Goal: Information Seeking & Learning: Learn about a topic

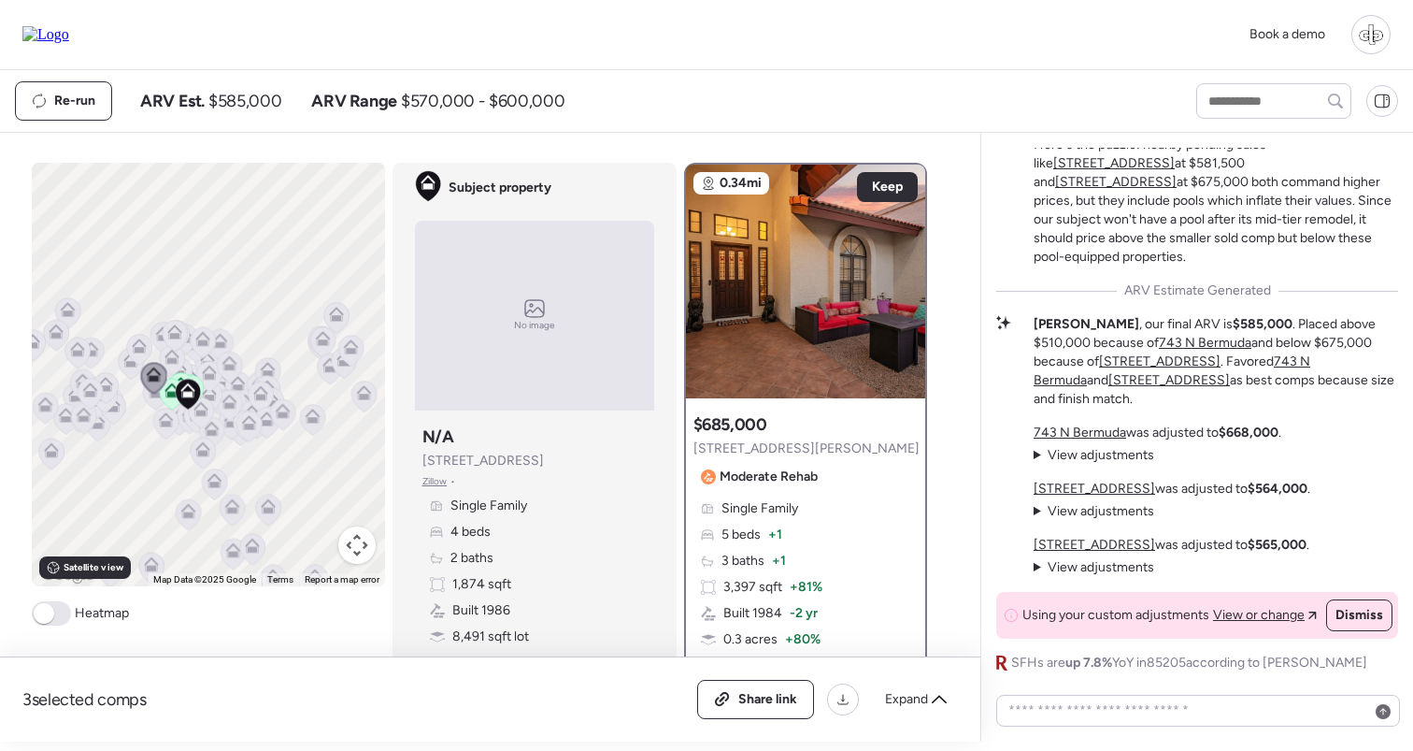
click at [1085, 89] on div "Re-run ARV Est. $585,000 ARV Range $570,000 - $600,000" at bounding box center [589, 100] width 1148 height 39
click at [165, 398] on icon at bounding box center [171, 394] width 25 height 31
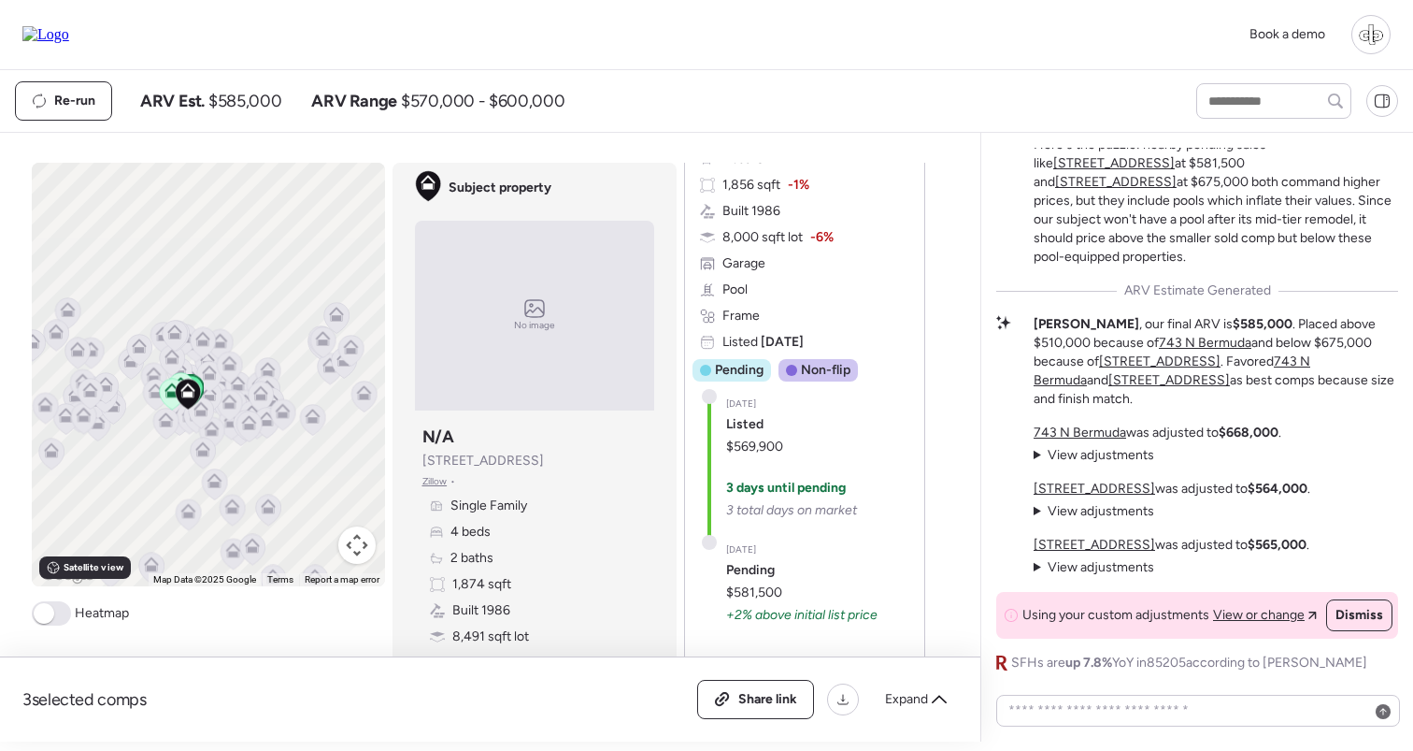
scroll to position [1886, 0]
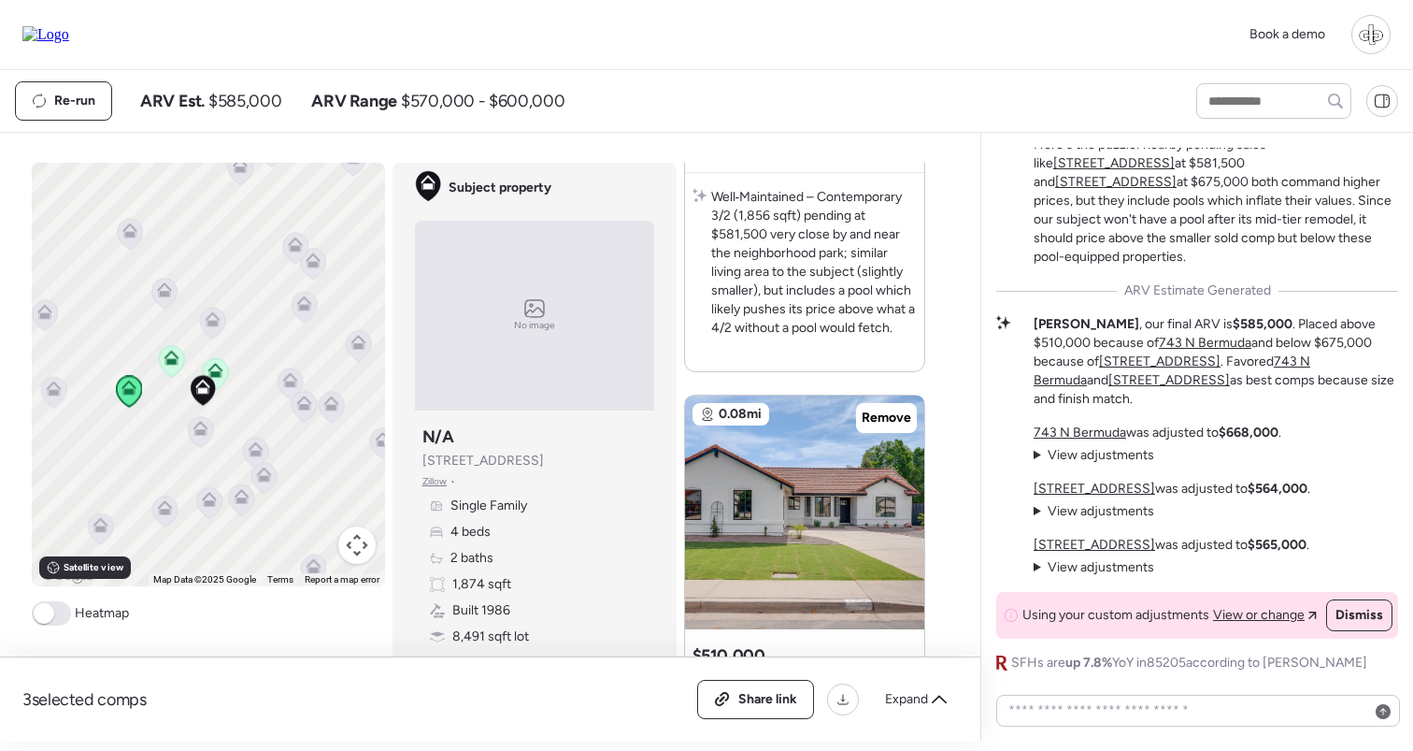
click at [173, 360] on icon at bounding box center [171, 361] width 12 height 6
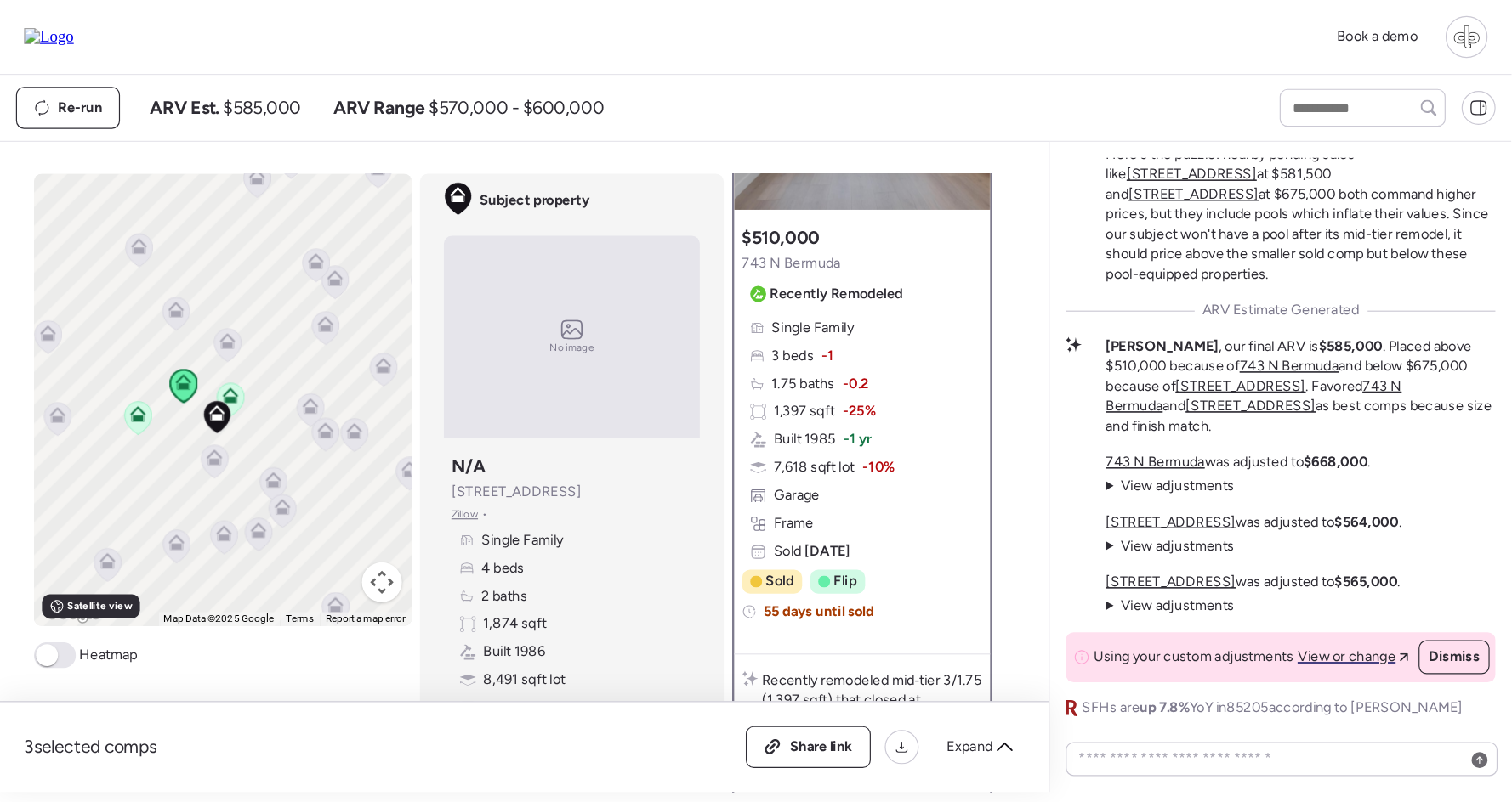
scroll to position [209, 0]
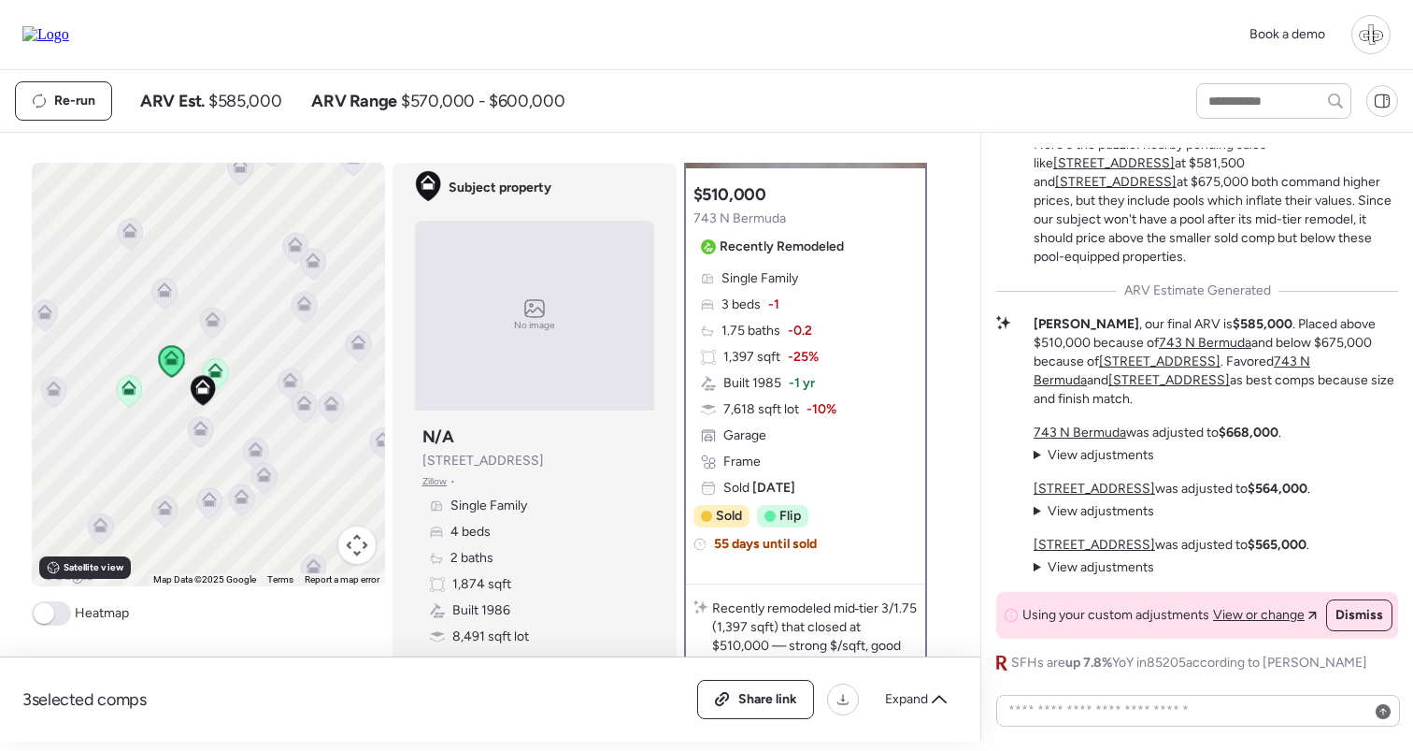
click at [788, 353] on span "-25%" at bounding box center [803, 357] width 31 height 19
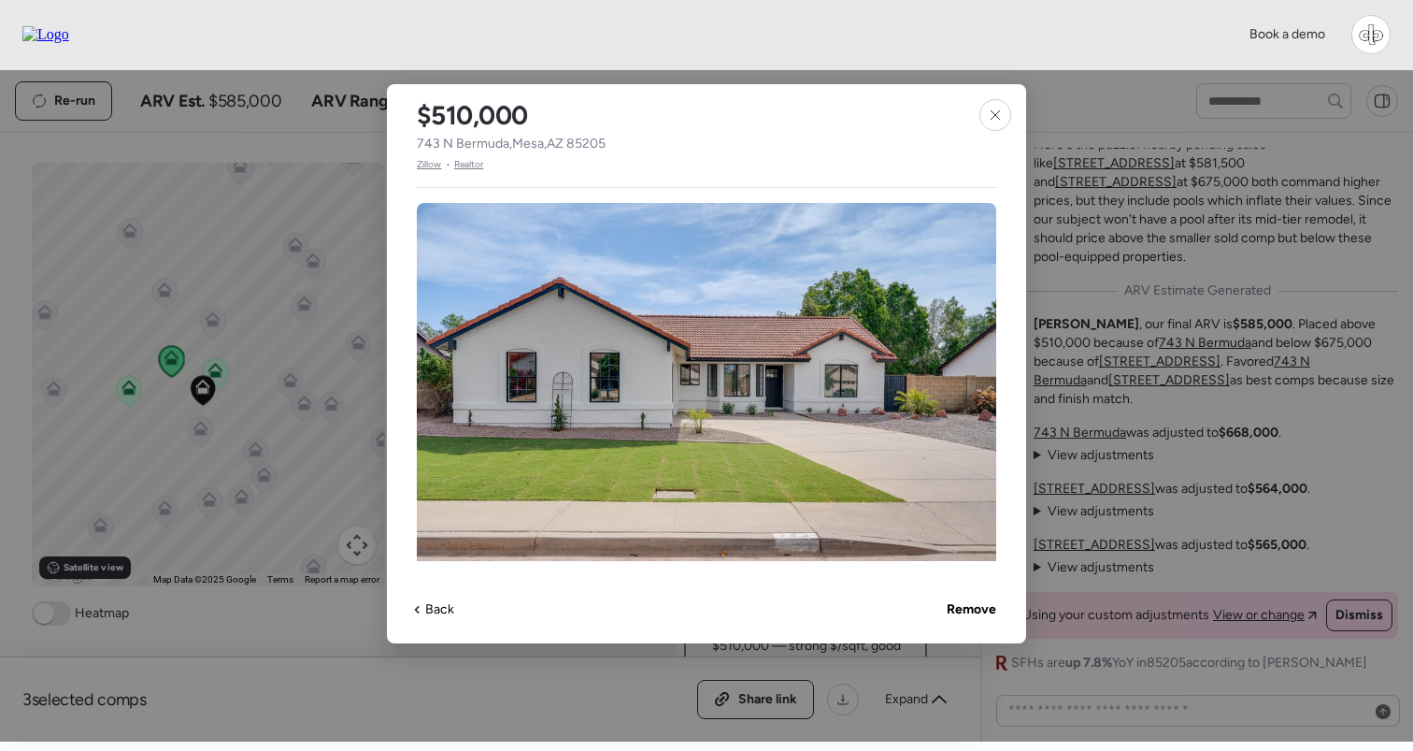
click at [430, 168] on span "Zillow" at bounding box center [429, 164] width 25 height 15
click at [981, 388] on div at bounding box center [976, 380] width 22 height 22
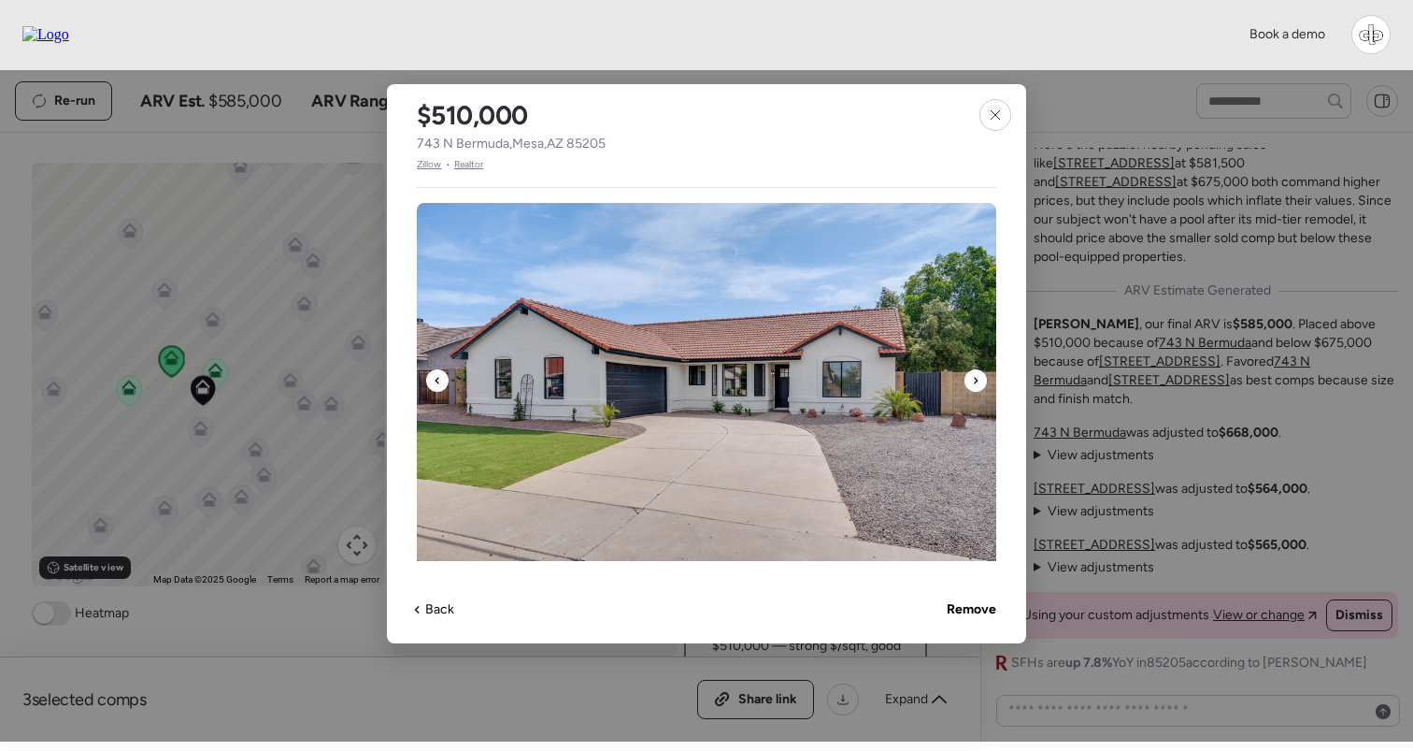
click at [981, 388] on div at bounding box center [976, 380] width 22 height 22
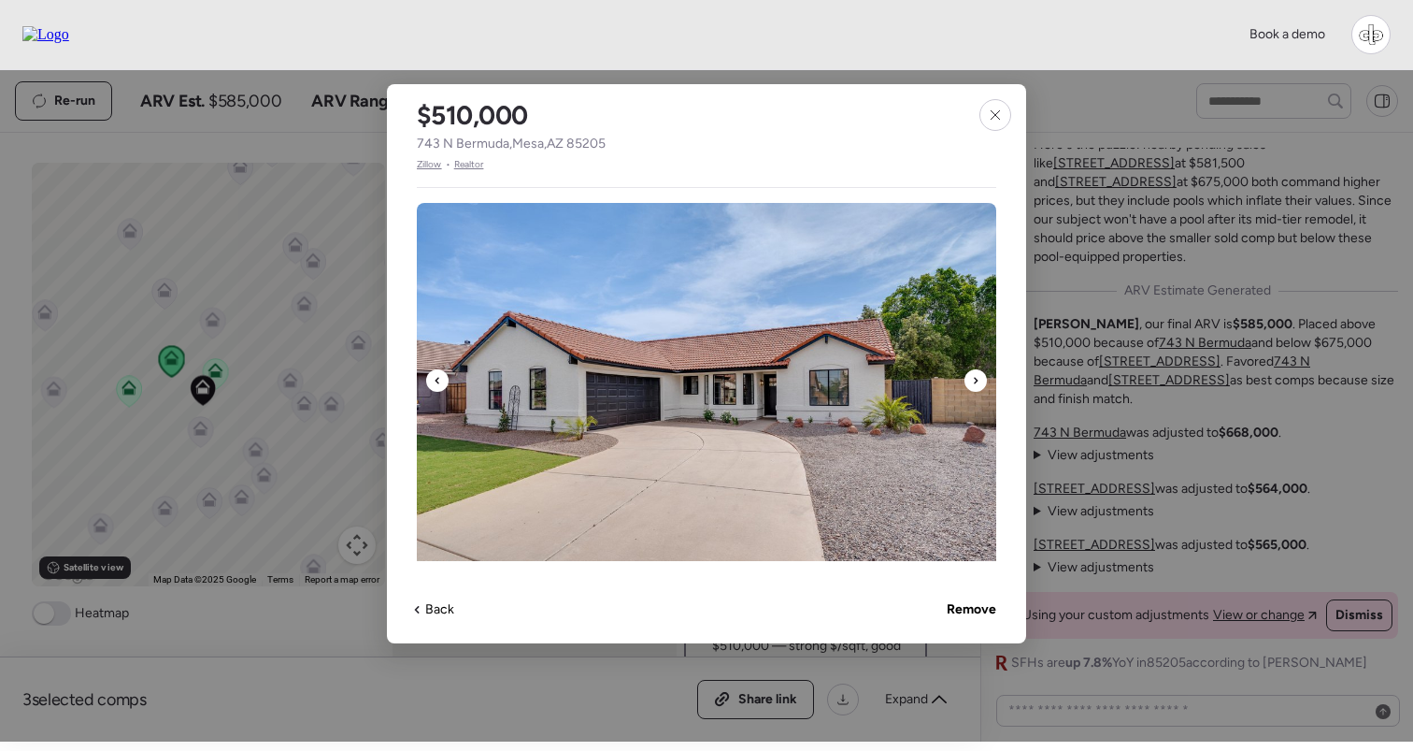
click at [981, 388] on div at bounding box center [976, 380] width 22 height 22
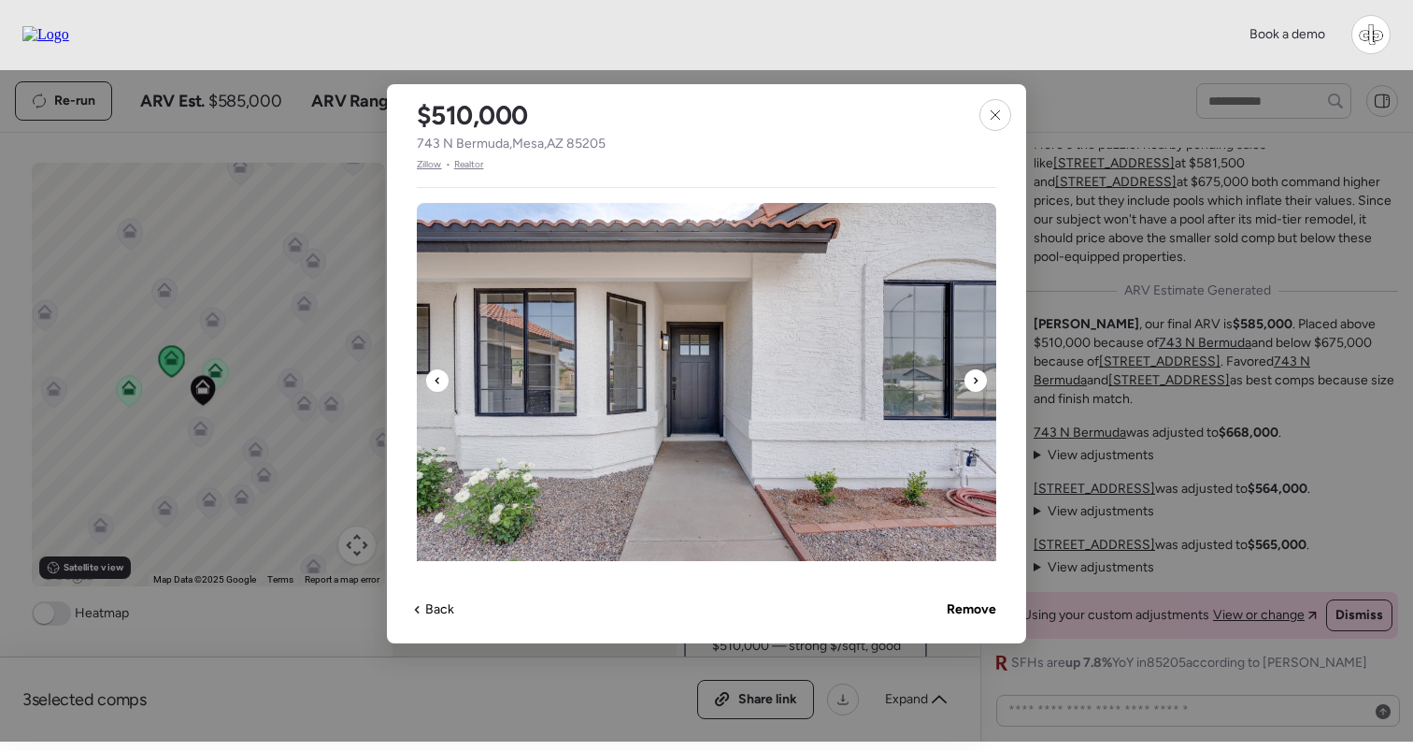
click at [981, 388] on div at bounding box center [976, 380] width 22 height 22
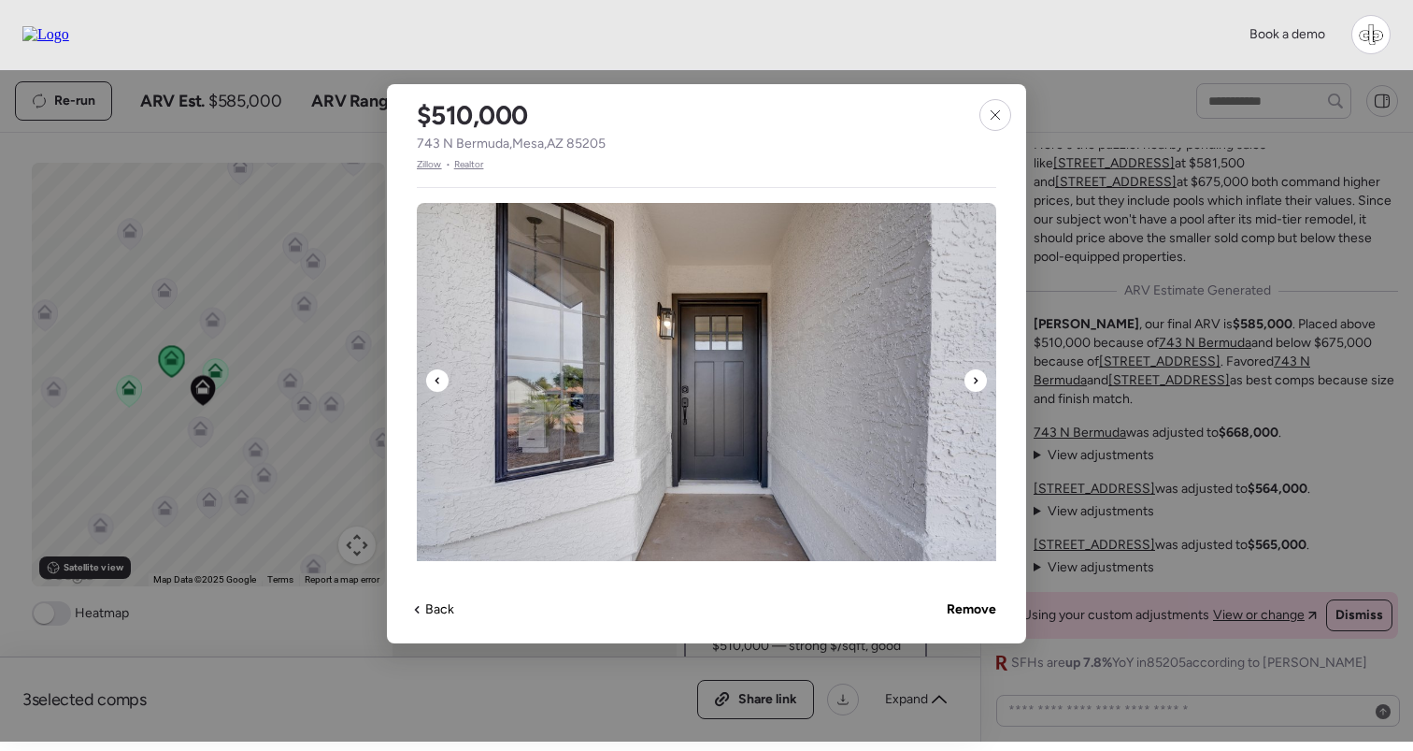
click at [981, 388] on div at bounding box center [976, 380] width 22 height 22
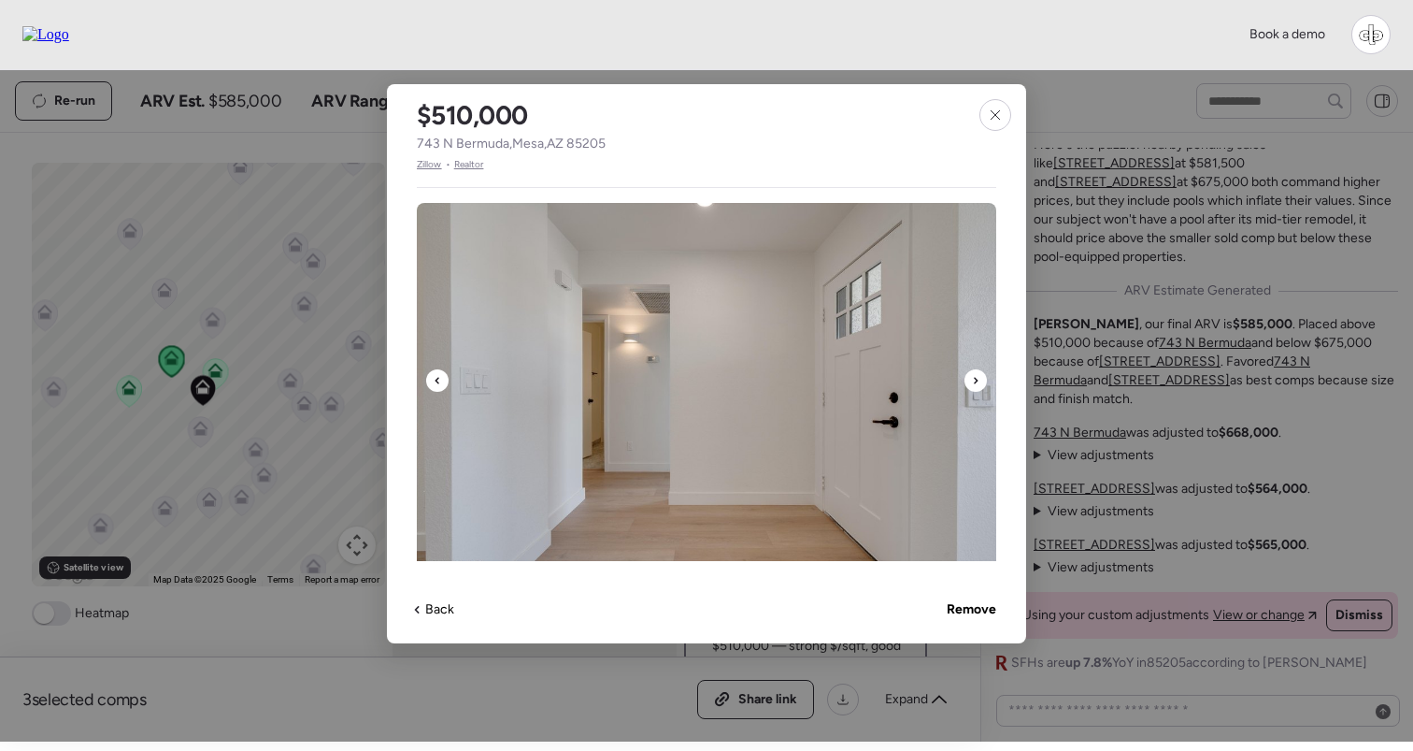
click at [981, 388] on div at bounding box center [976, 380] width 22 height 22
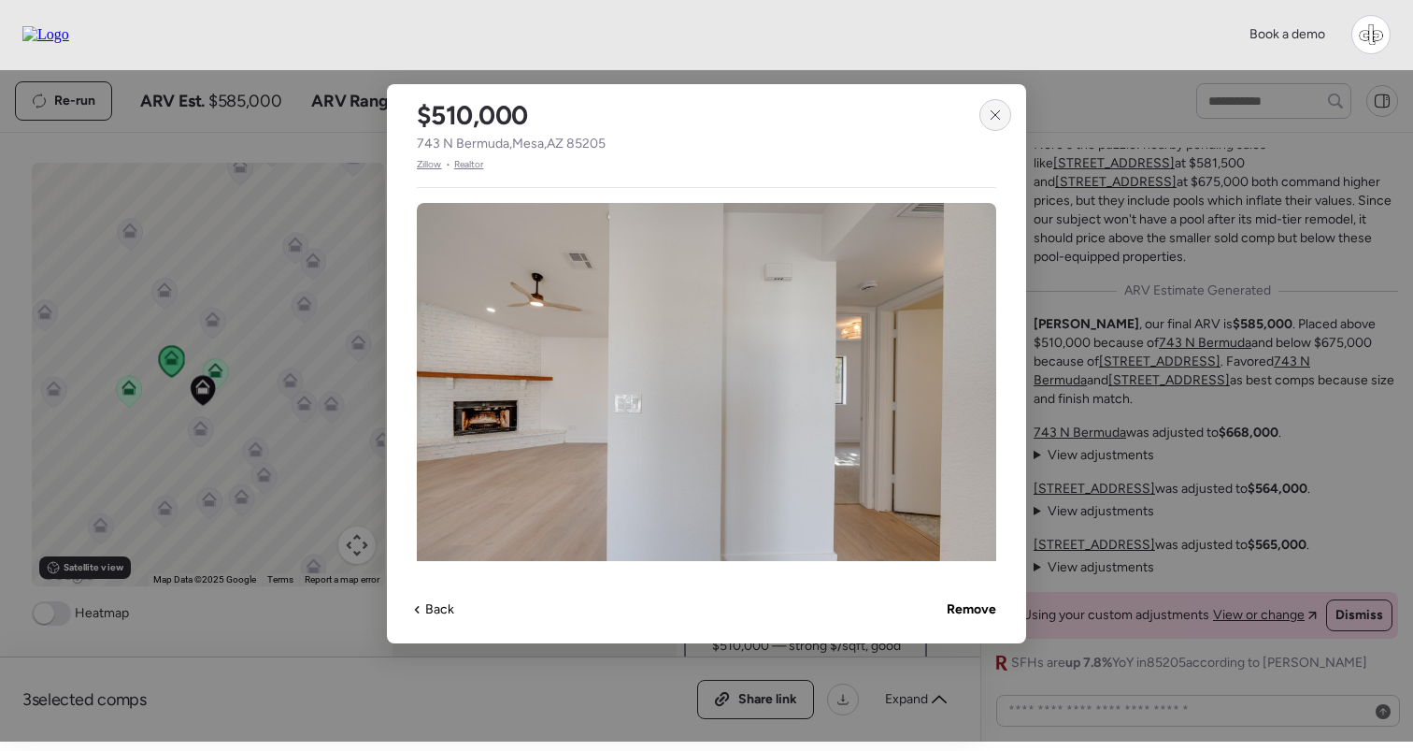
click at [1001, 110] on icon at bounding box center [995, 115] width 15 height 15
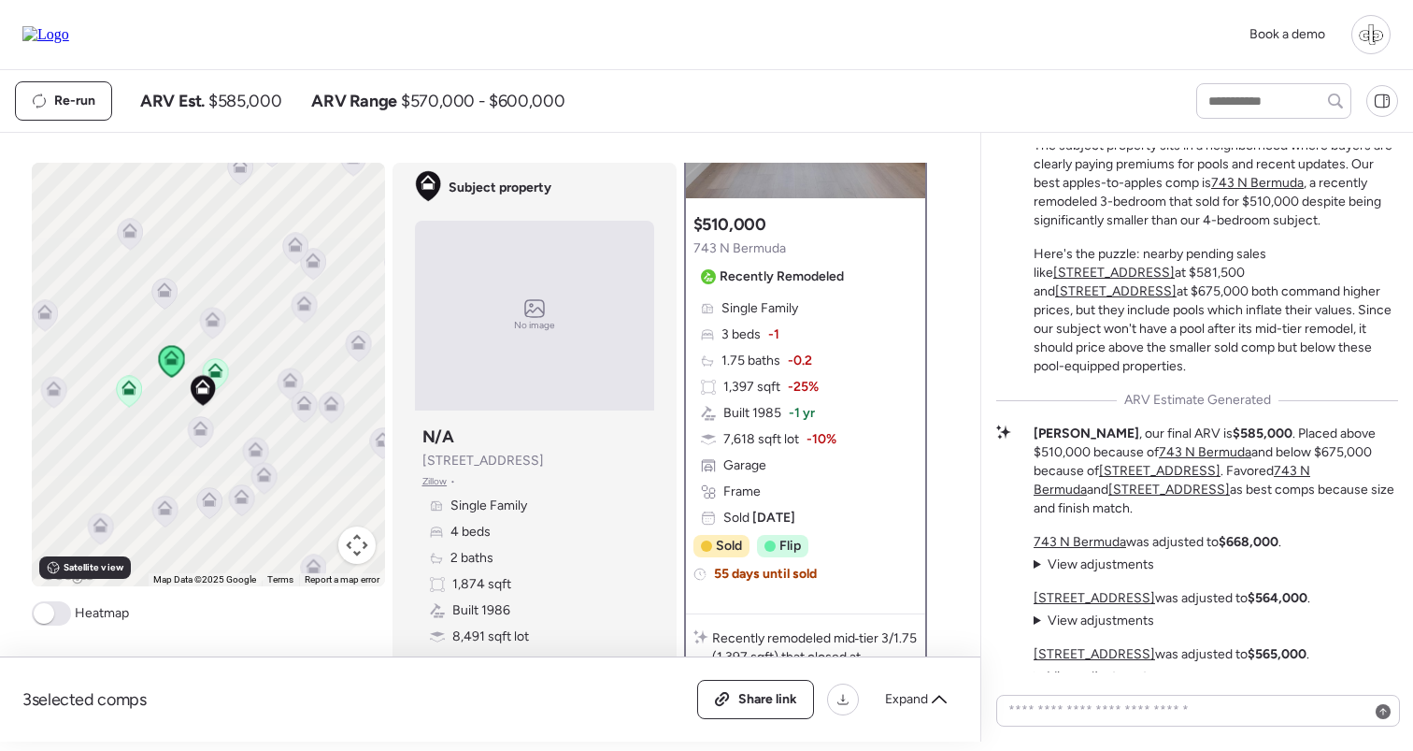
scroll to position [191, 0]
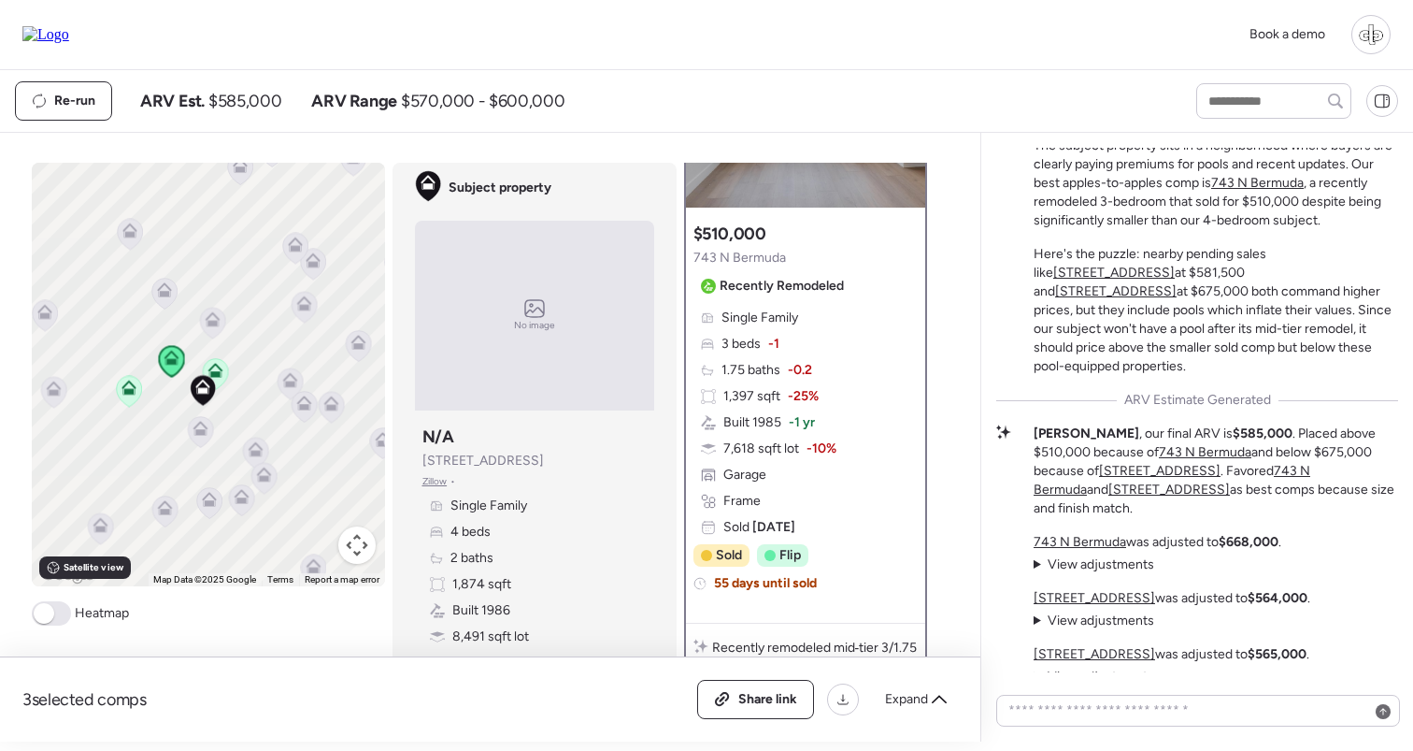
click at [1115, 566] on span "View adjustments" at bounding box center [1101, 564] width 107 height 16
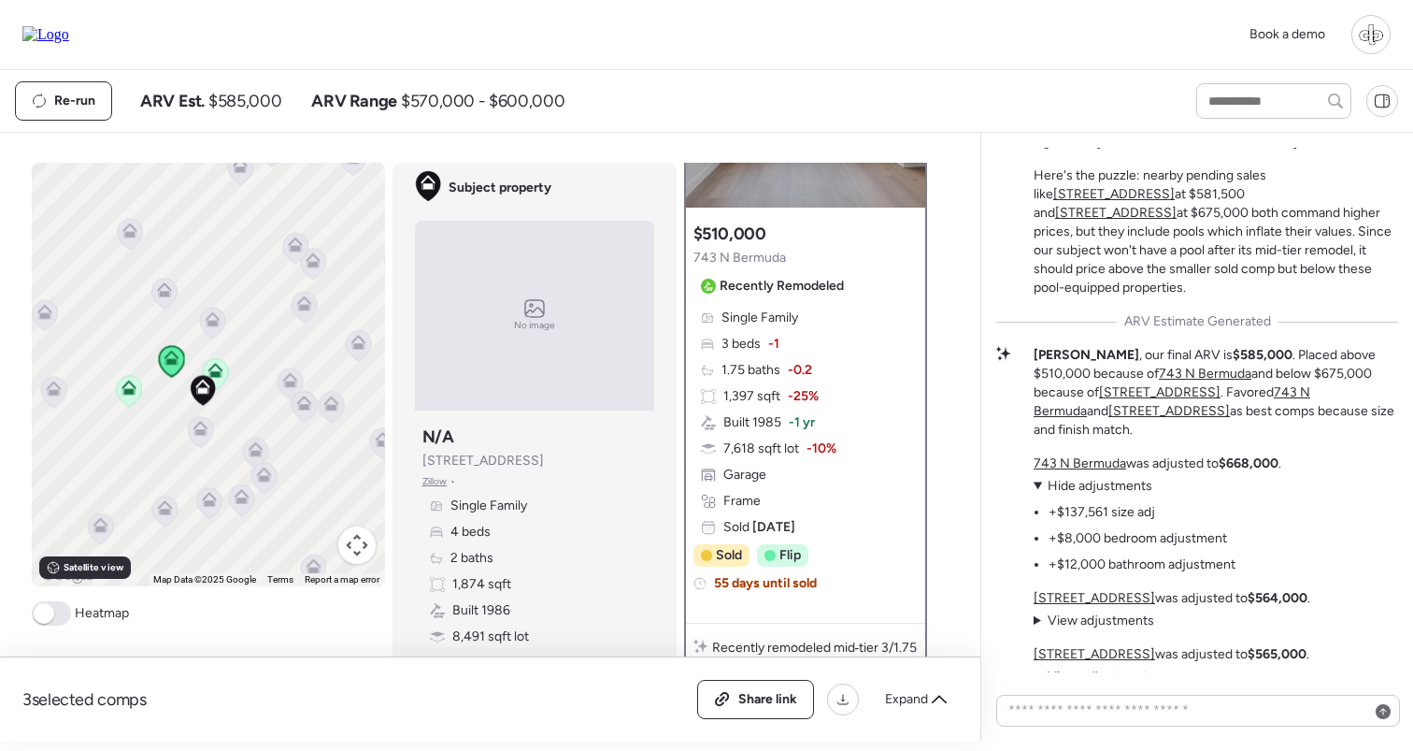
click at [1118, 495] on summary "View adjustments Hide adjustments" at bounding box center [1135, 486] width 202 height 19
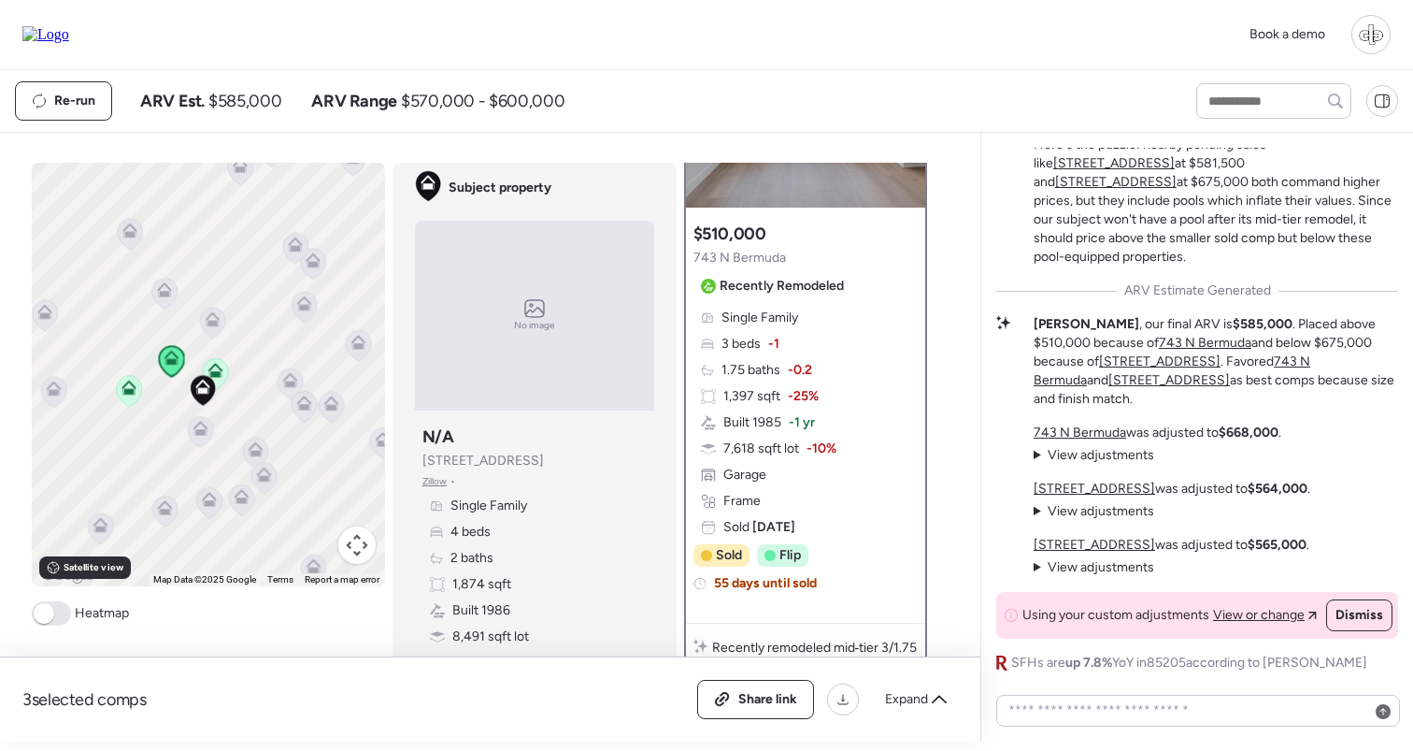
scroll to position [0, 0]
click at [1086, 514] on span "View adjustments" at bounding box center [1101, 511] width 107 height 16
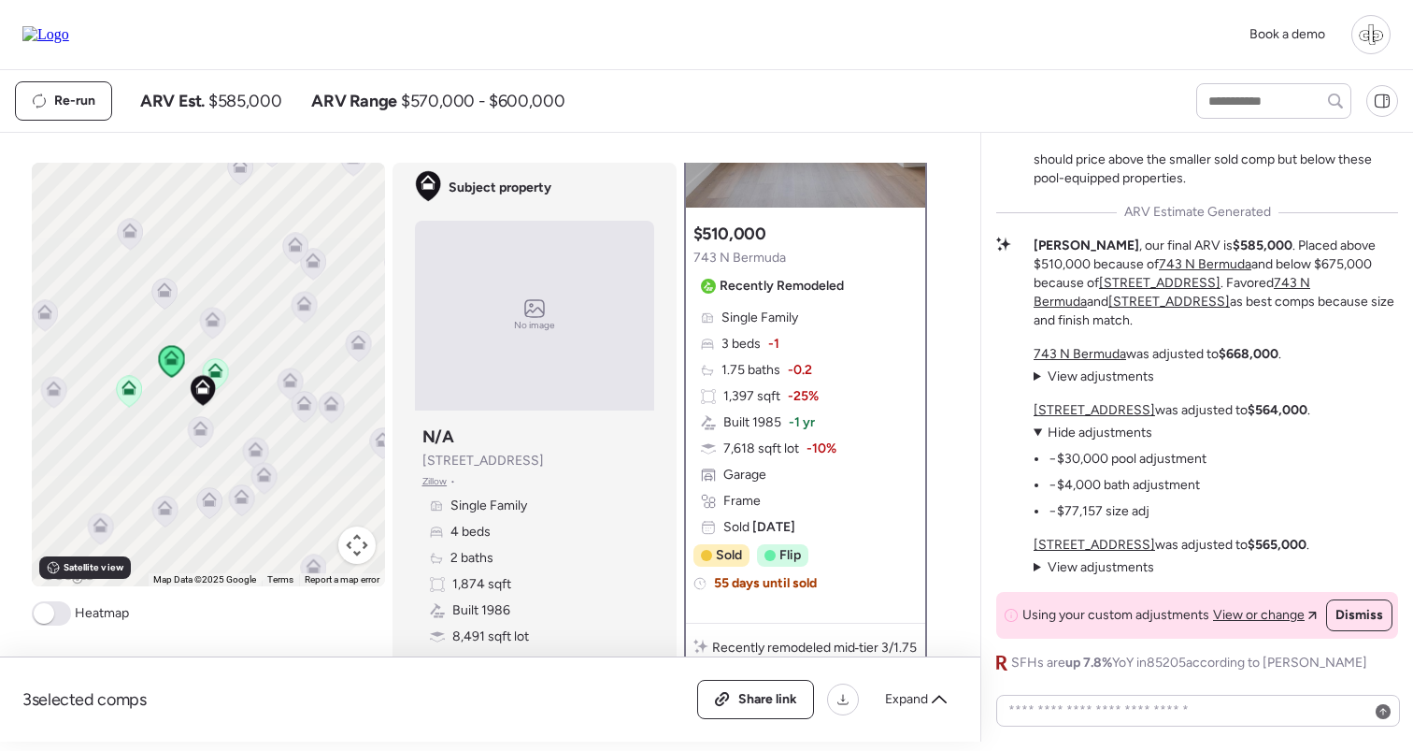
click at [1097, 438] on span "Hide adjustments" at bounding box center [1100, 432] width 105 height 16
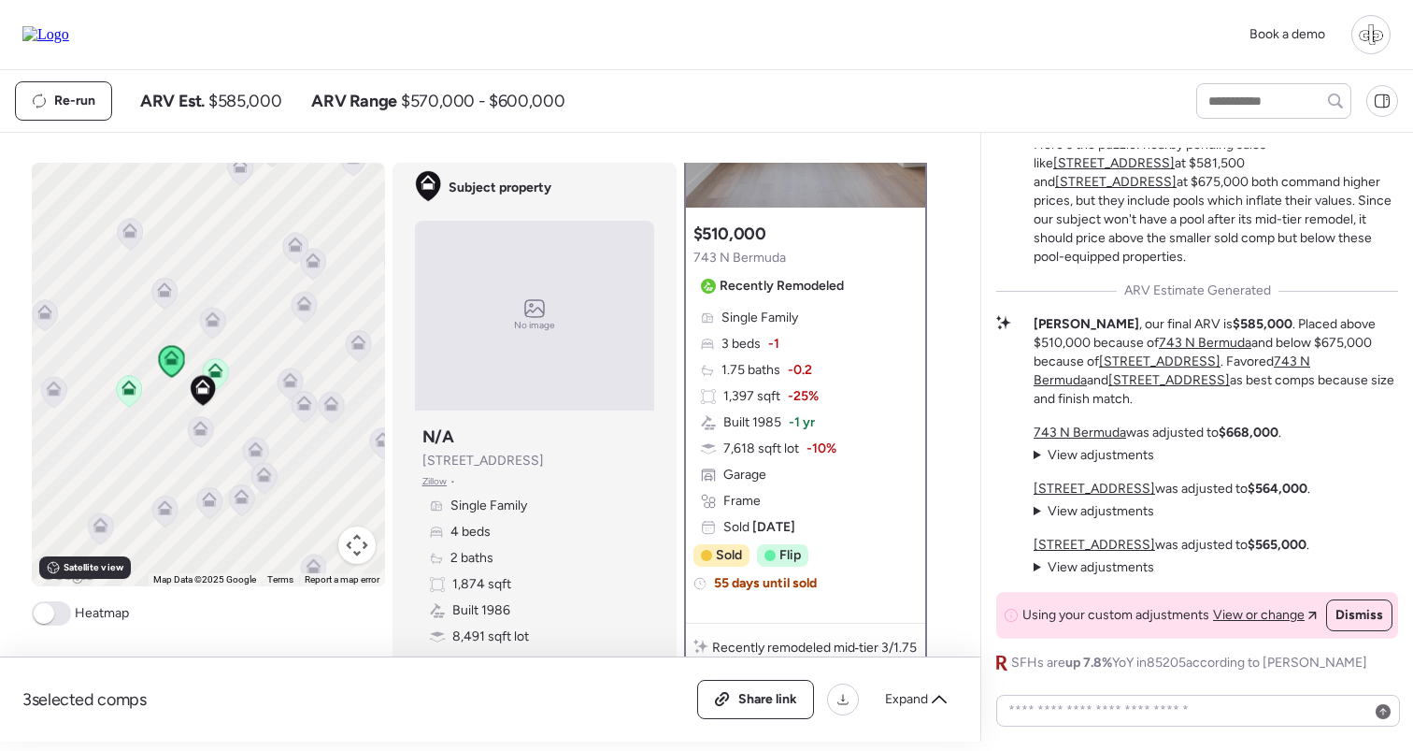
click at [1110, 565] on span "View adjustments" at bounding box center [1101, 567] width 107 height 16
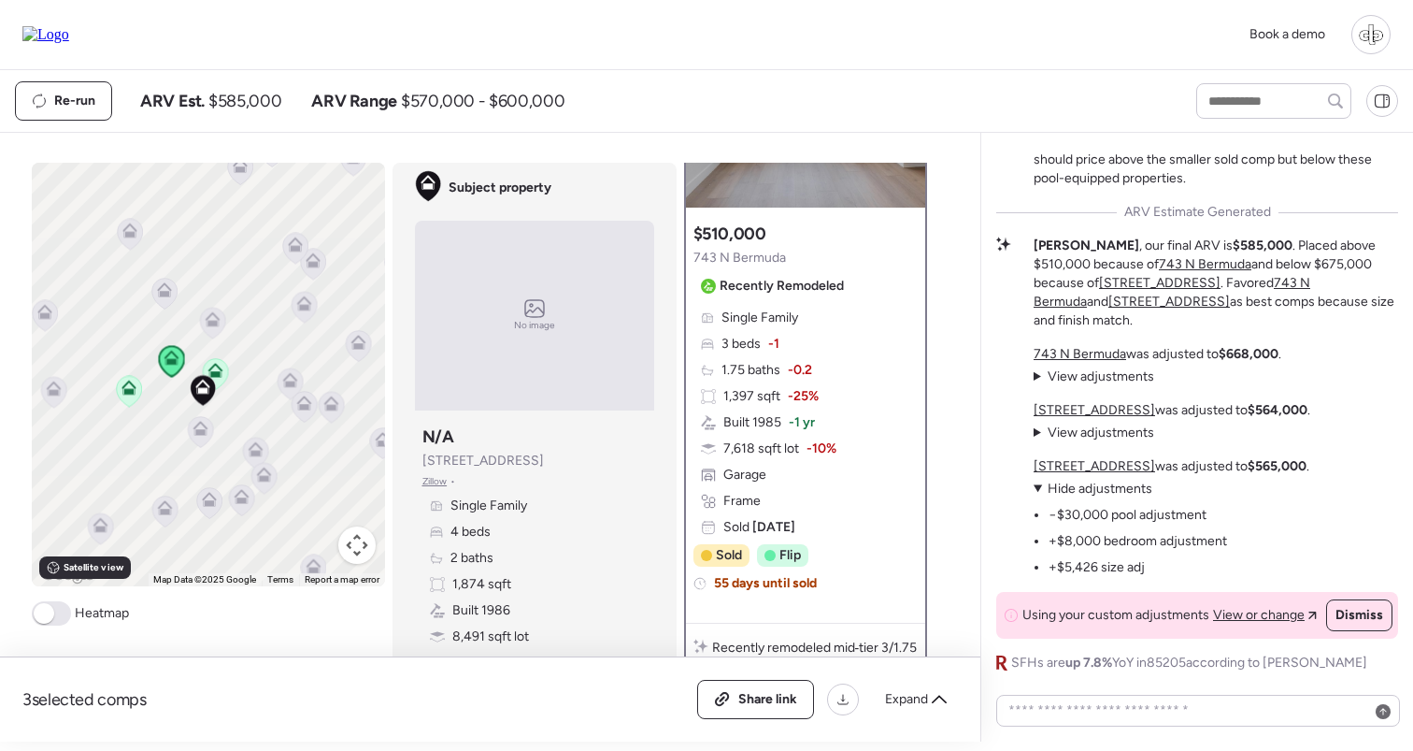
click at [1104, 488] on span "Hide adjustments" at bounding box center [1100, 488] width 105 height 16
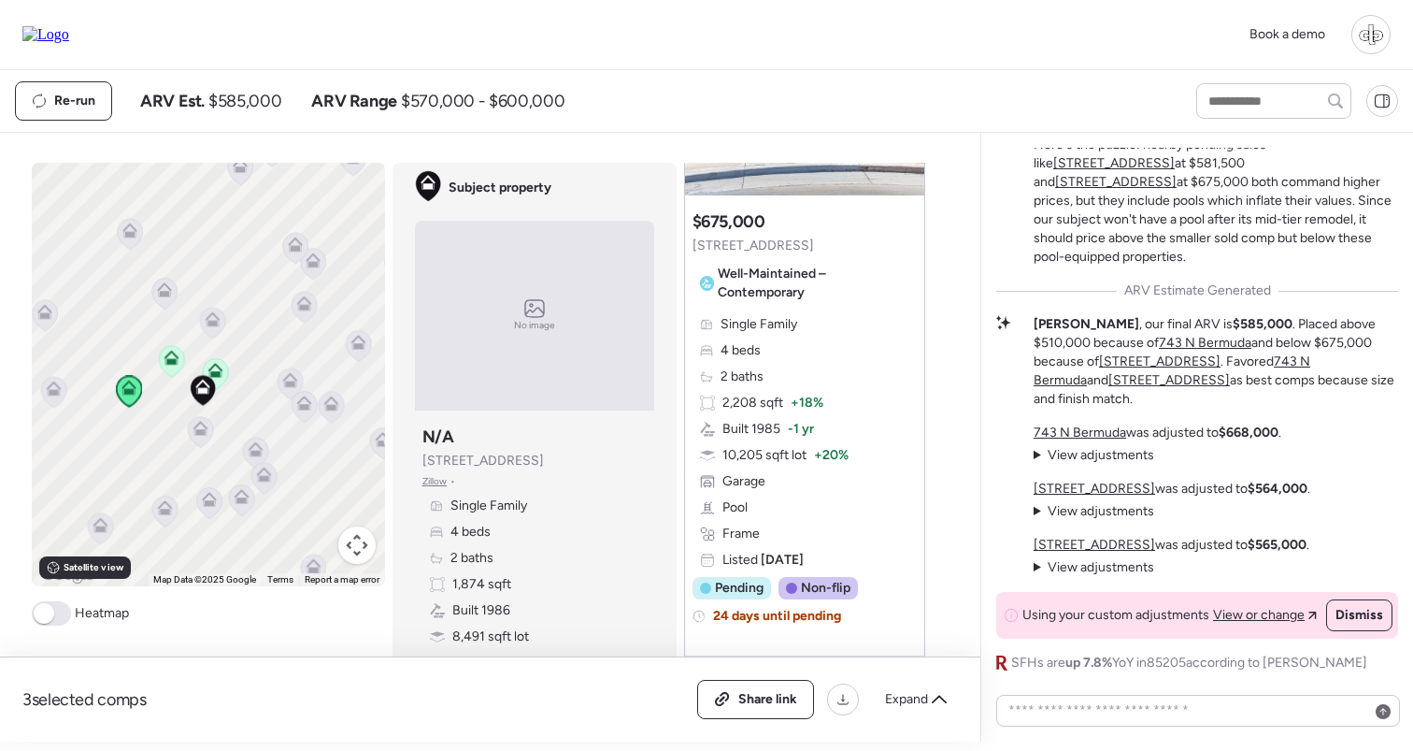
scroll to position [2076, 0]
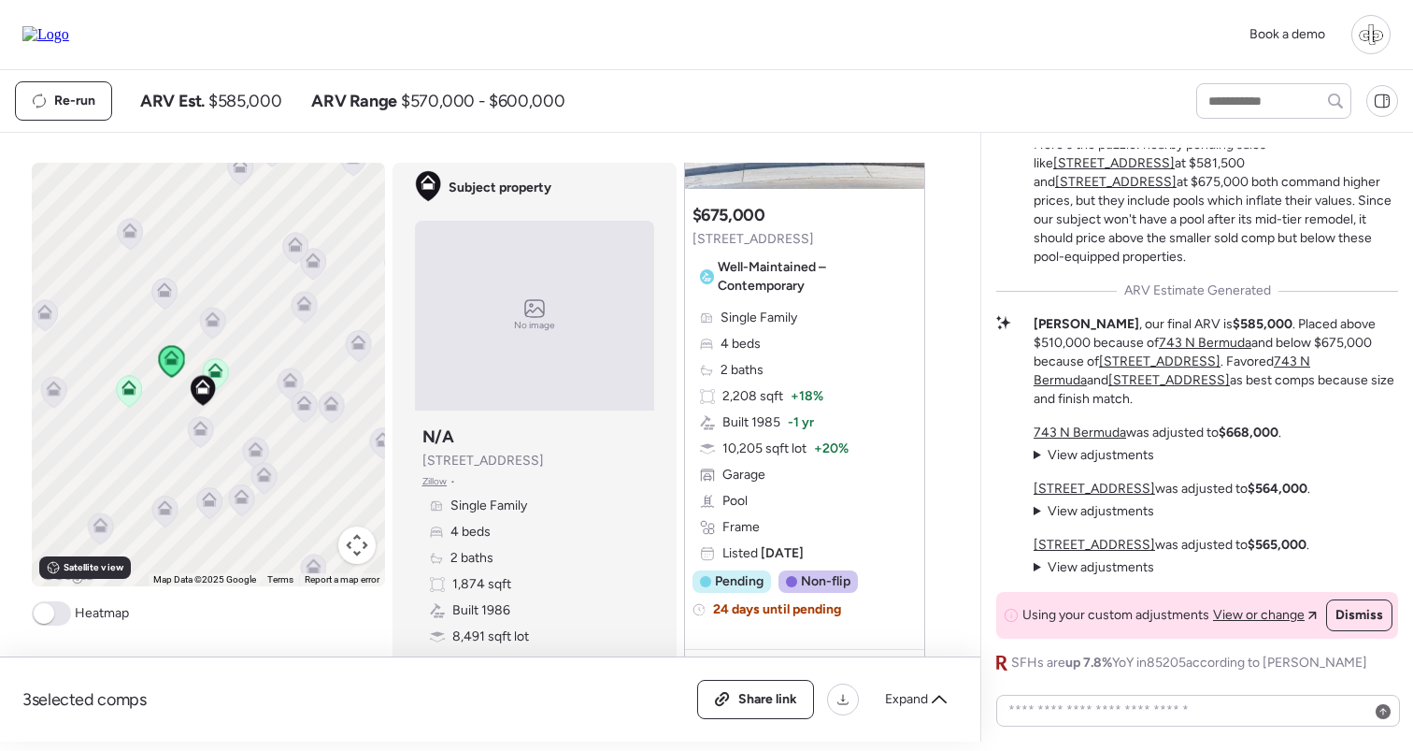
click at [204, 433] on icon at bounding box center [200, 432] width 12 height 6
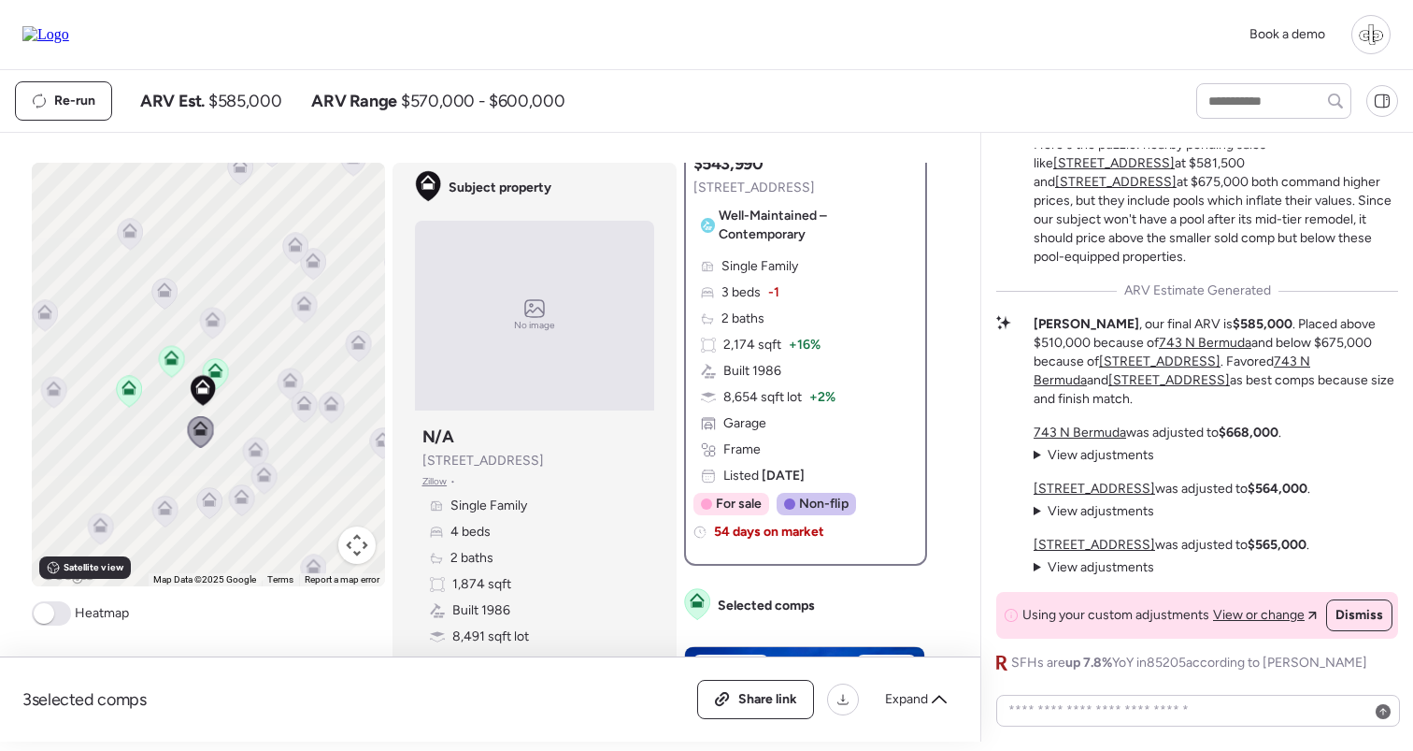
scroll to position [0, 0]
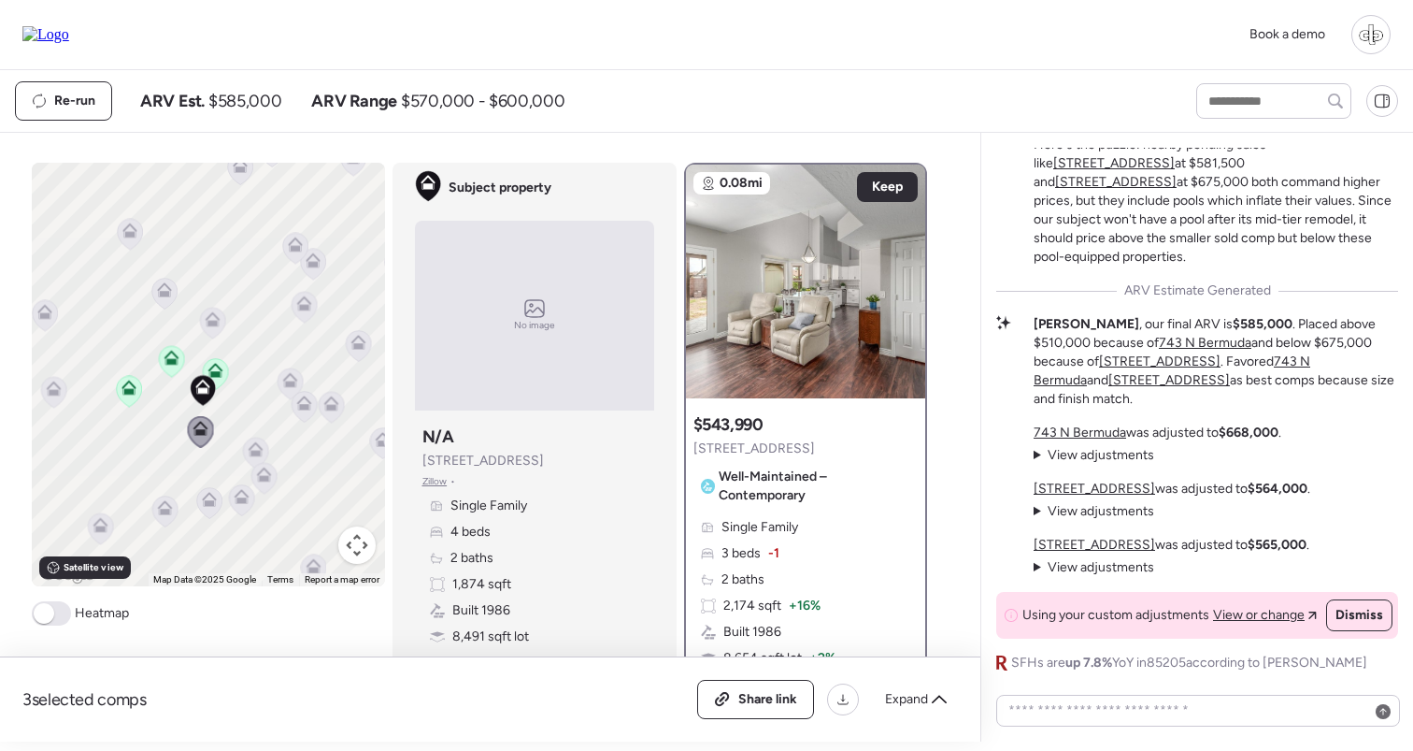
click at [208, 512] on icon at bounding box center [208, 502] width 25 height 31
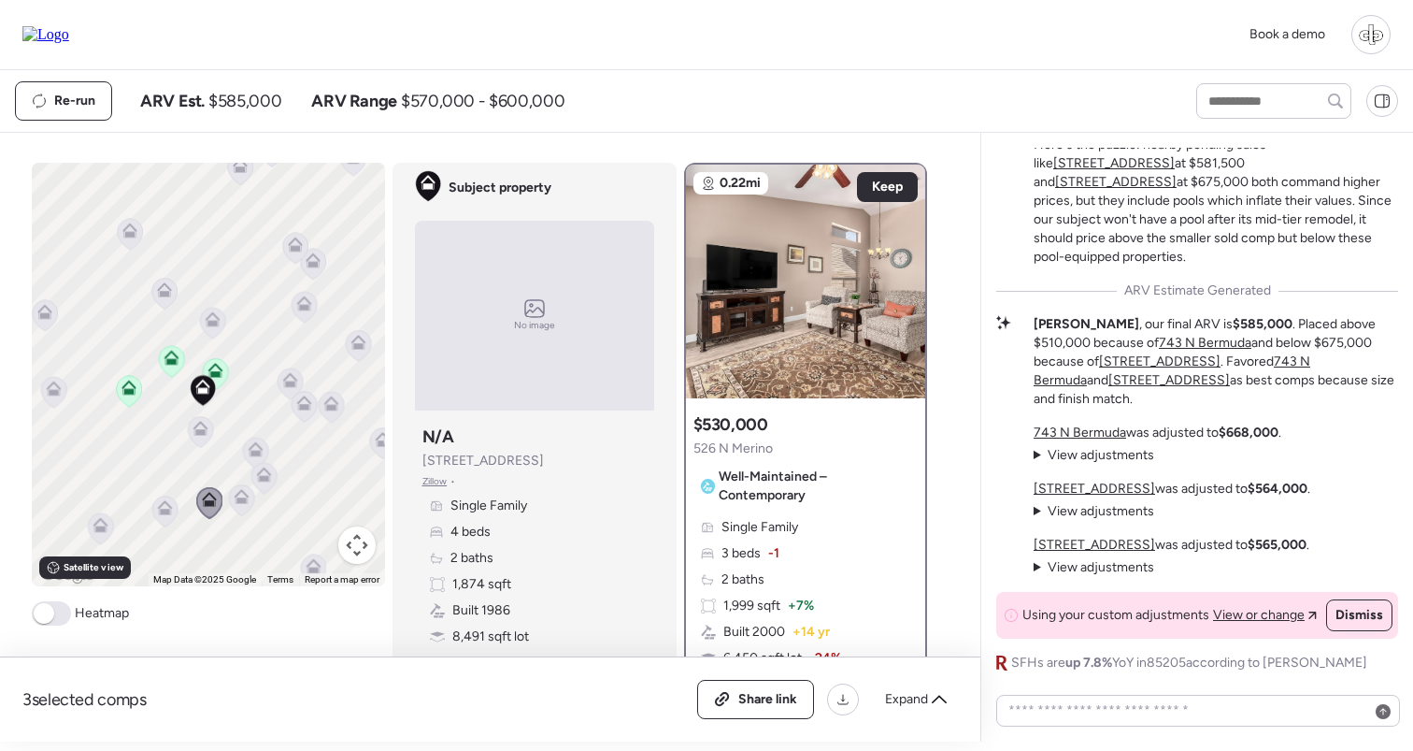
click at [243, 497] on icon at bounding box center [241, 496] width 15 height 15
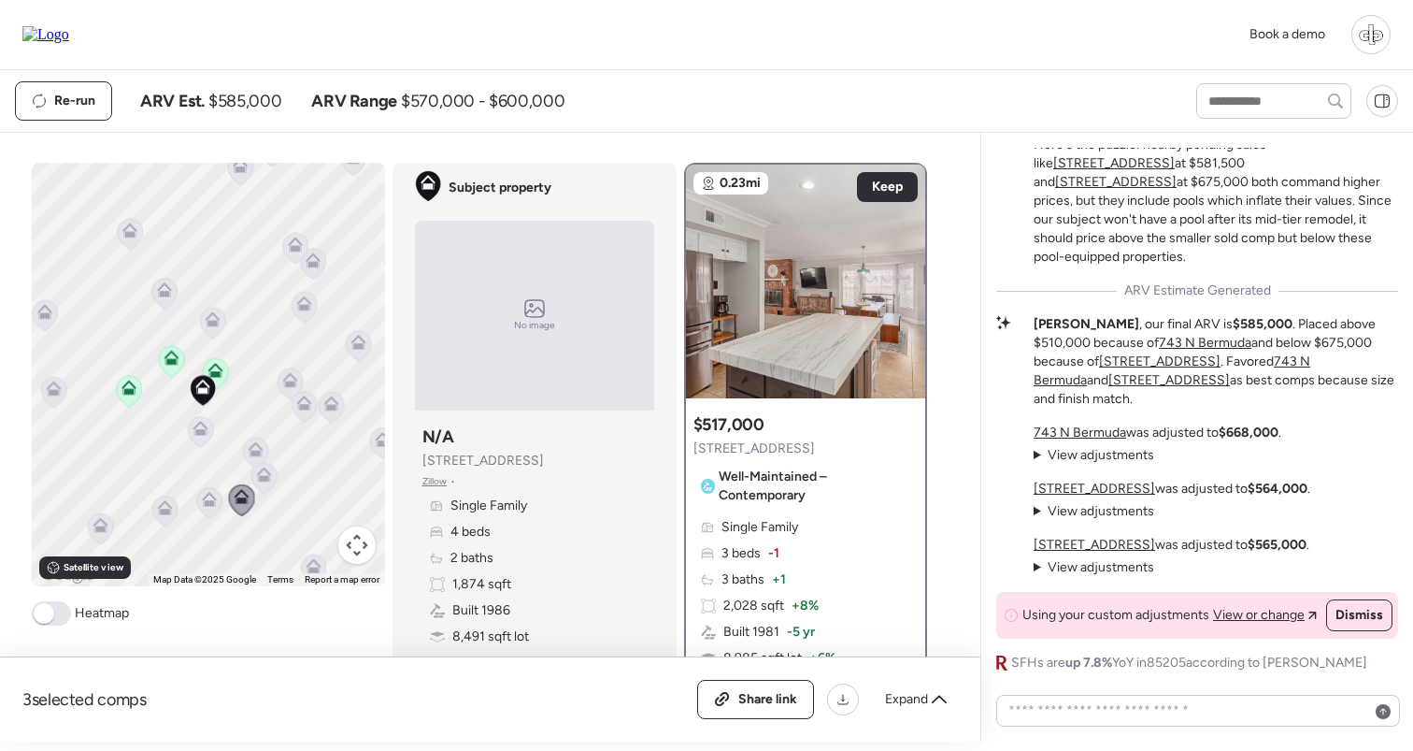
click at [271, 481] on icon at bounding box center [263, 478] width 25 height 31
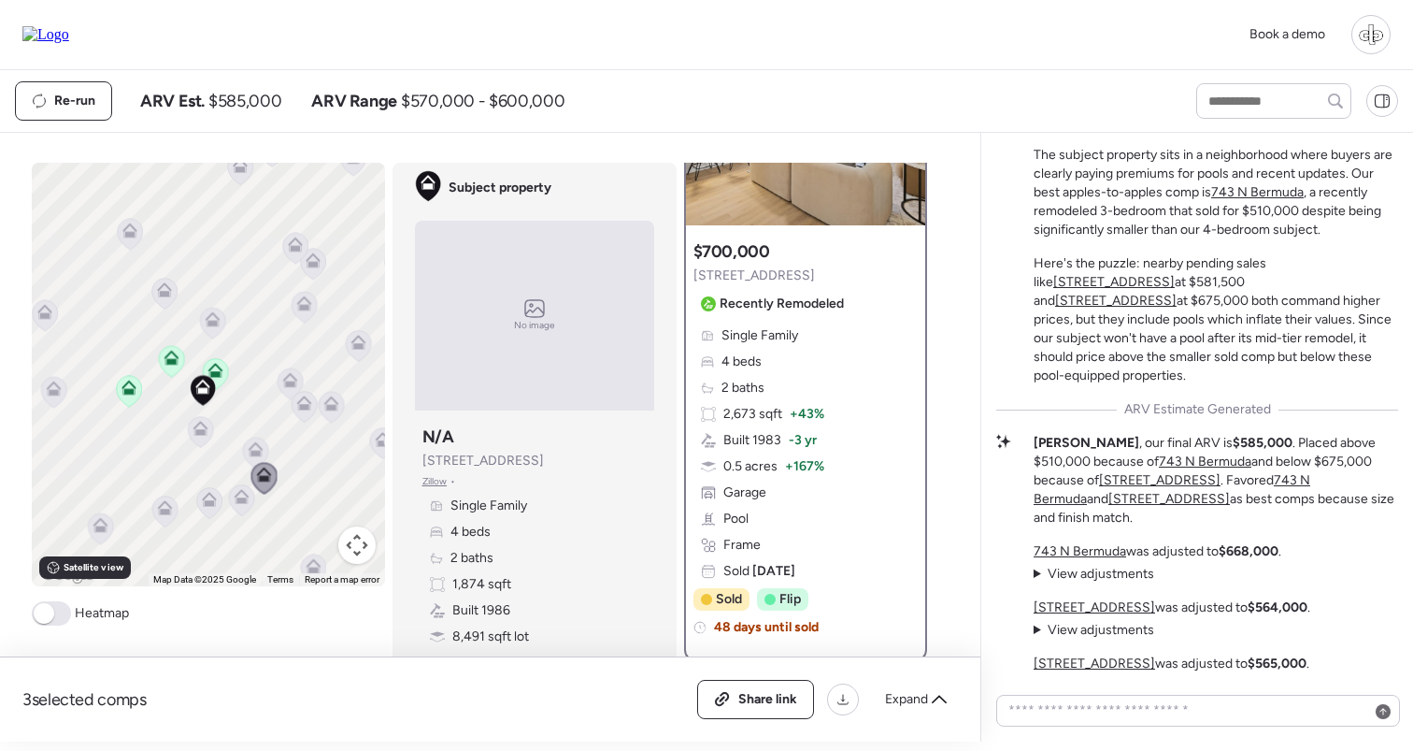
scroll to position [-117, 0]
click at [993, 101] on div "Re-run ARV Est. $585,000 ARV Range $570,000 - $600,000" at bounding box center [589, 100] width 1148 height 39
